Goal: Ask a question

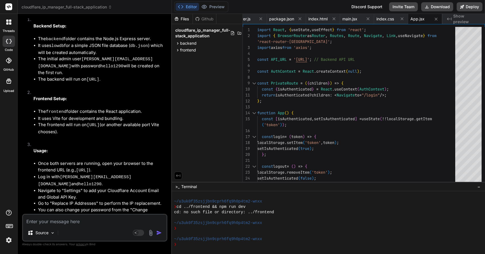
scroll to position [1151, 0]
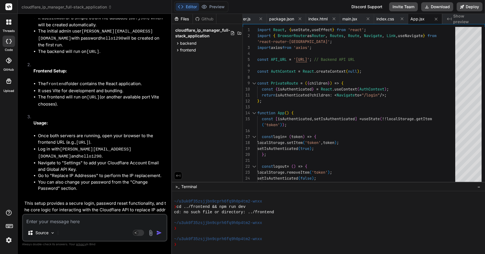
click at [13, 26] on div at bounding box center [9, 22] width 12 height 12
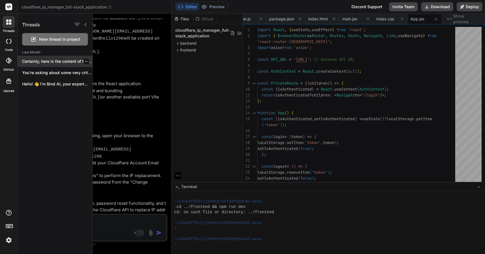
click at [41, 62] on p "Certainly, here is the content of the..." at bounding box center [57, 62] width 70 height 6
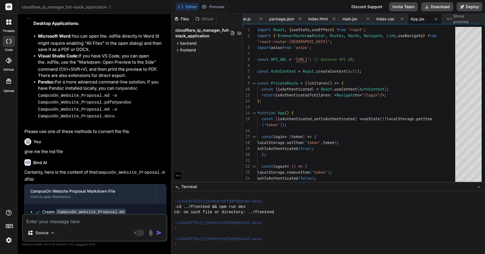
scroll to position [0, 0]
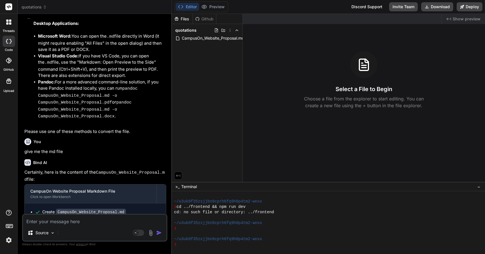
click at [9, 27] on div at bounding box center [9, 22] width 12 height 12
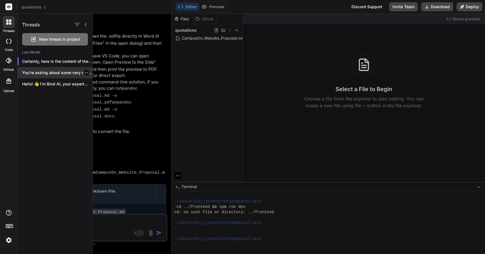
click at [39, 68] on div "You're asking about some very critical and..." at bounding box center [55, 72] width 75 height 11
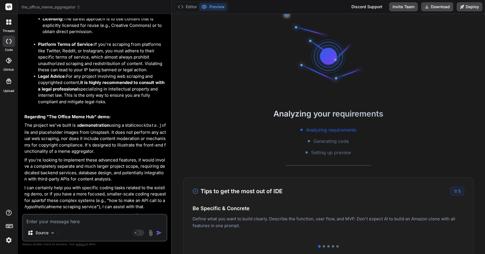
scroll to position [264, 0]
click at [9, 25] on div at bounding box center [9, 22] width 12 height 12
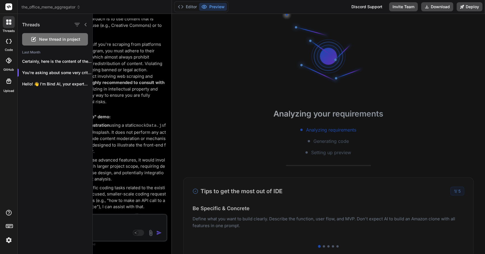
click at [48, 40] on span "New thread in project" at bounding box center [59, 40] width 41 height 6
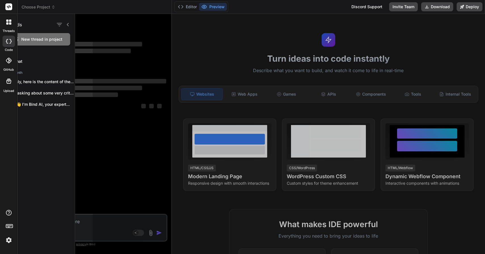
scroll to position [269, 0]
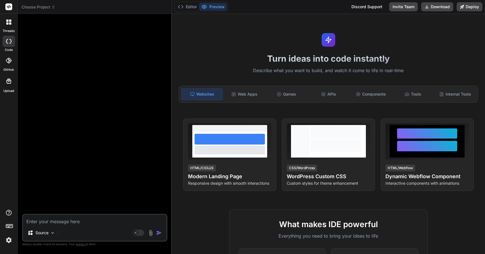
click at [11, 26] on div at bounding box center [9, 22] width 12 height 12
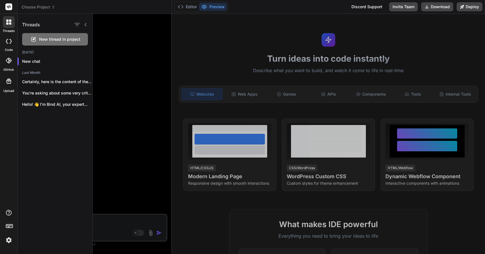
click at [99, 56] on div at bounding box center [289, 134] width 392 height 241
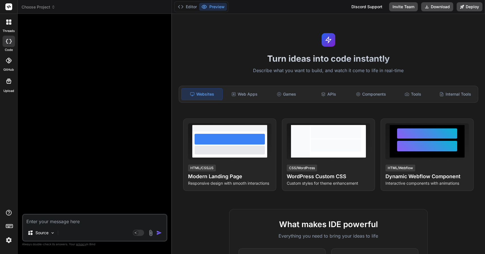
click at [56, 225] on textarea at bounding box center [94, 220] width 143 height 10
click at [36, 7] on span "Choose Project" at bounding box center [39, 7] width 34 height 6
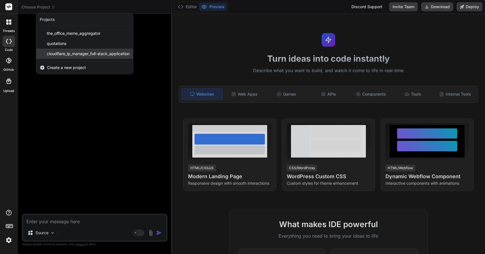
click at [60, 57] on div "cloudflare_ip_manager_full-stack_application" at bounding box center [84, 54] width 97 height 10
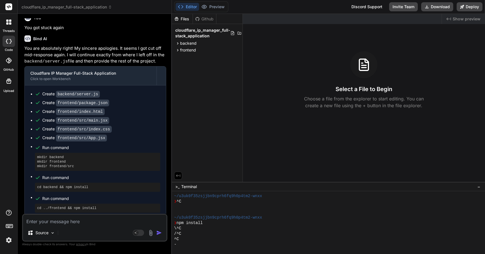
scroll to position [857, 0]
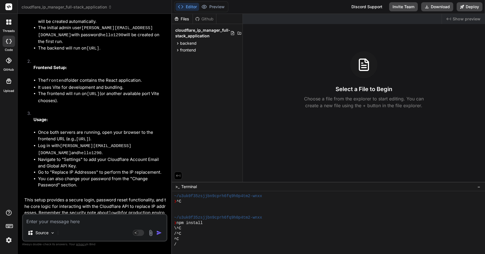
click at [8, 9] on rect at bounding box center [8, 6] width 7 height 7
click at [9, 8] on rect at bounding box center [8, 6] width 7 height 7
click at [69, 76] on li "Frontend Setup: The frontend folder contains the React application. It uses Vit…" at bounding box center [97, 84] width 137 height 52
click at [80, 73] on li "Frontend Setup: The frontend folder contains the React application. It uses Vit…" at bounding box center [97, 84] width 137 height 52
click at [9, 6] on rect at bounding box center [8, 6] width 7 height 7
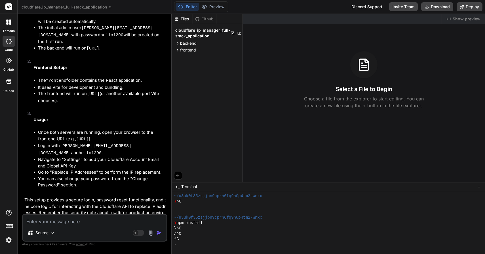
click at [50, 25] on li "It uses lowdb for a simple JSON file database ( db.json ) which will be created…" at bounding box center [102, 17] width 128 height 13
click at [10, 8] on rect at bounding box center [8, 6] width 7 height 7
click at [83, 69] on p "Frontend Setup:" at bounding box center [99, 68] width 133 height 7
type textarea "x"
